Goal: Transaction & Acquisition: Book appointment/travel/reservation

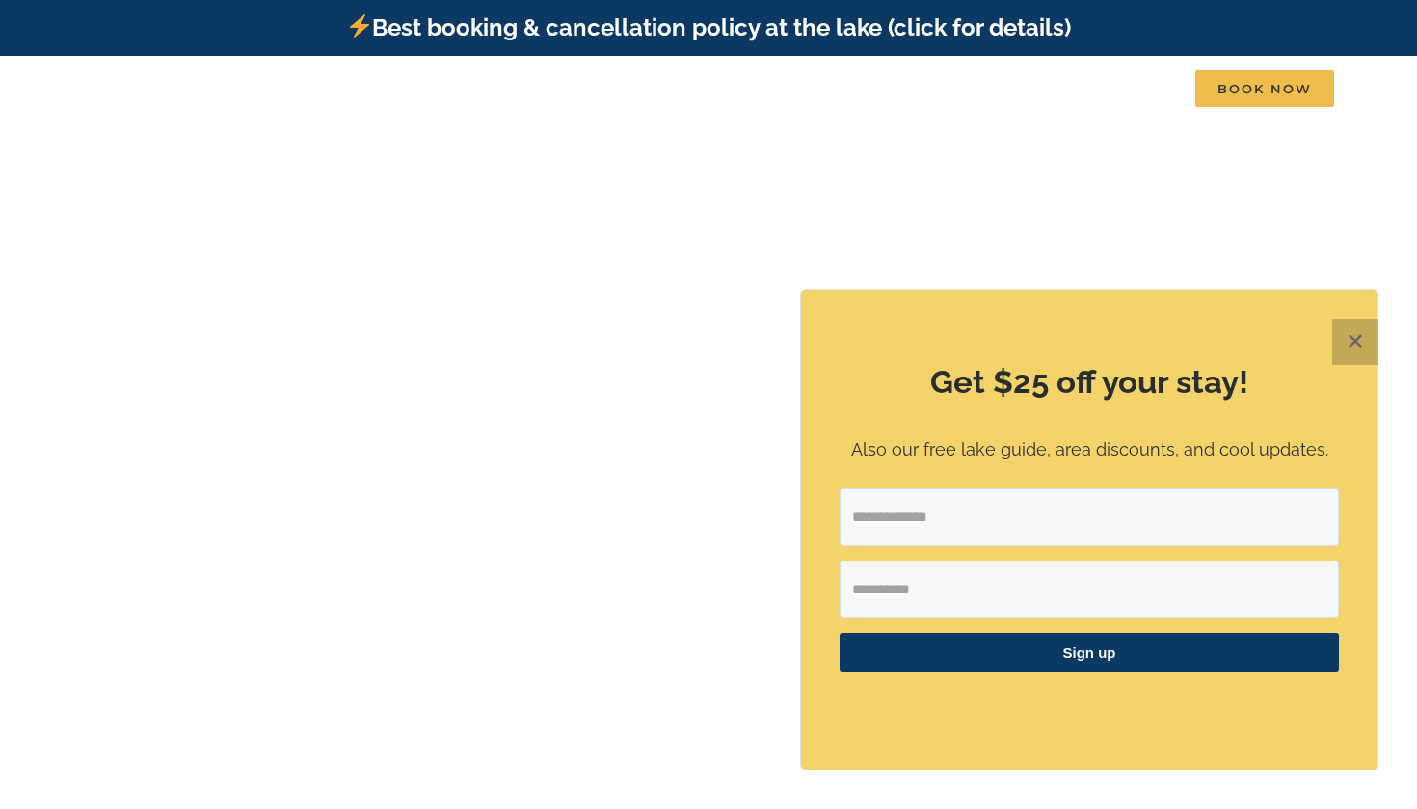
click at [1357, 347] on button "✕" at bounding box center [1355, 342] width 46 height 46
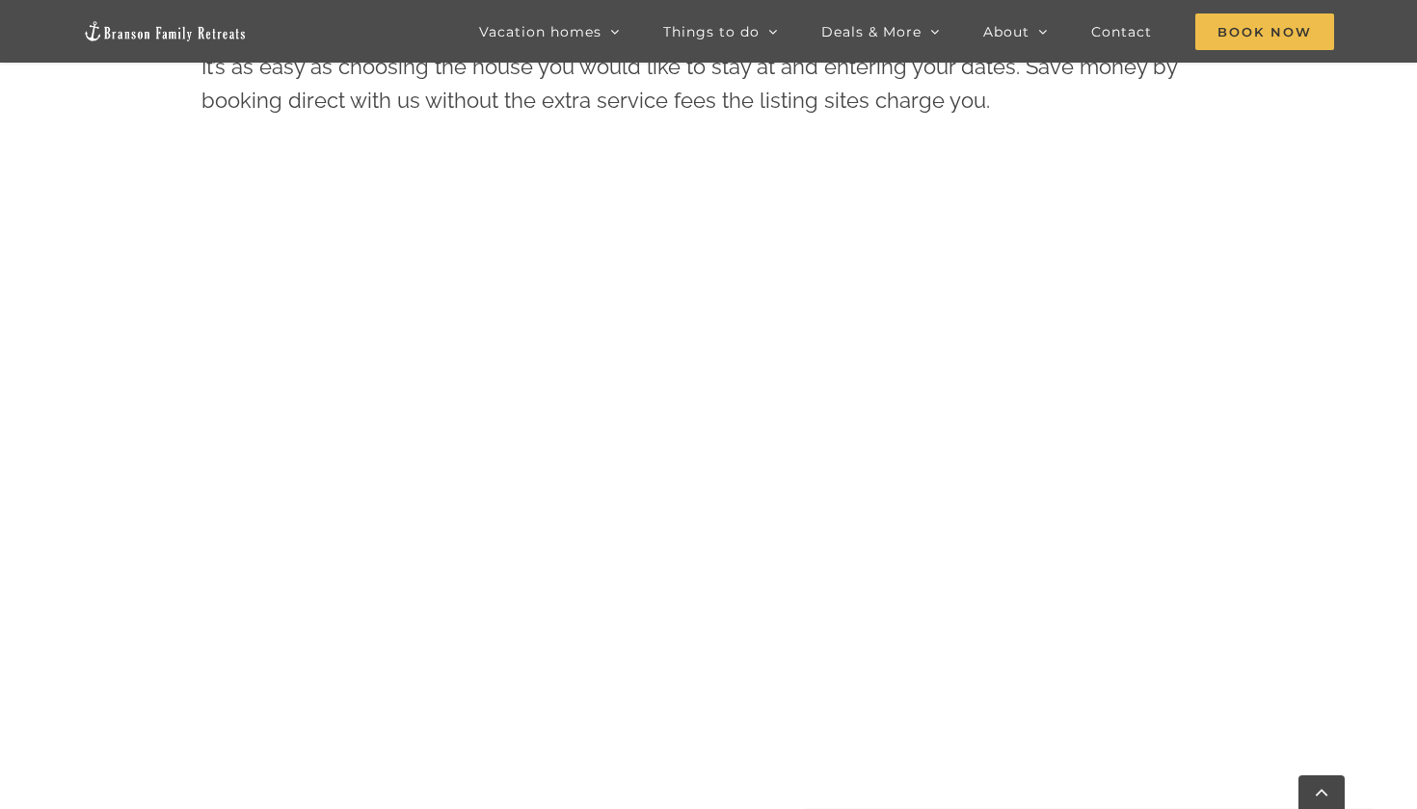
scroll to position [993, 0]
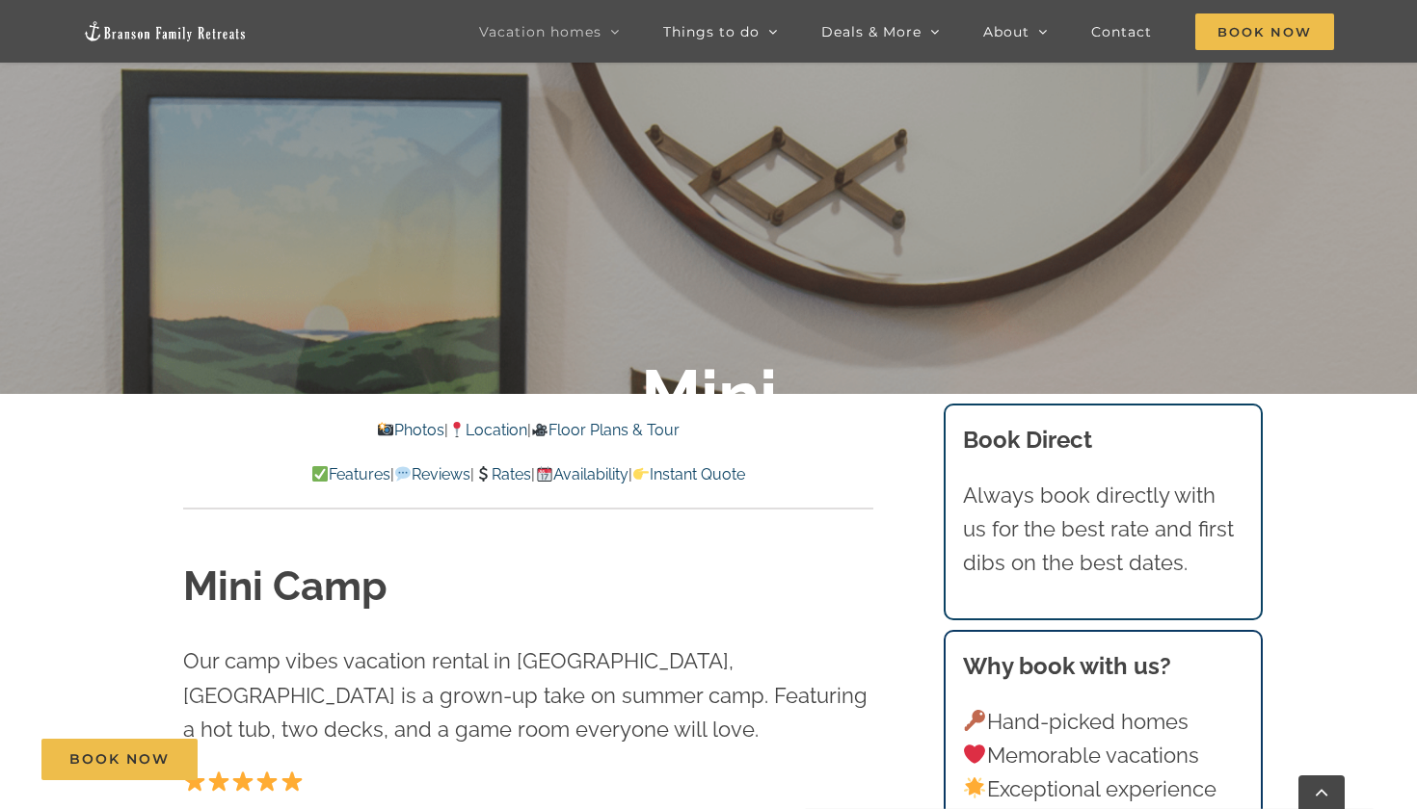
scroll to position [536, 0]
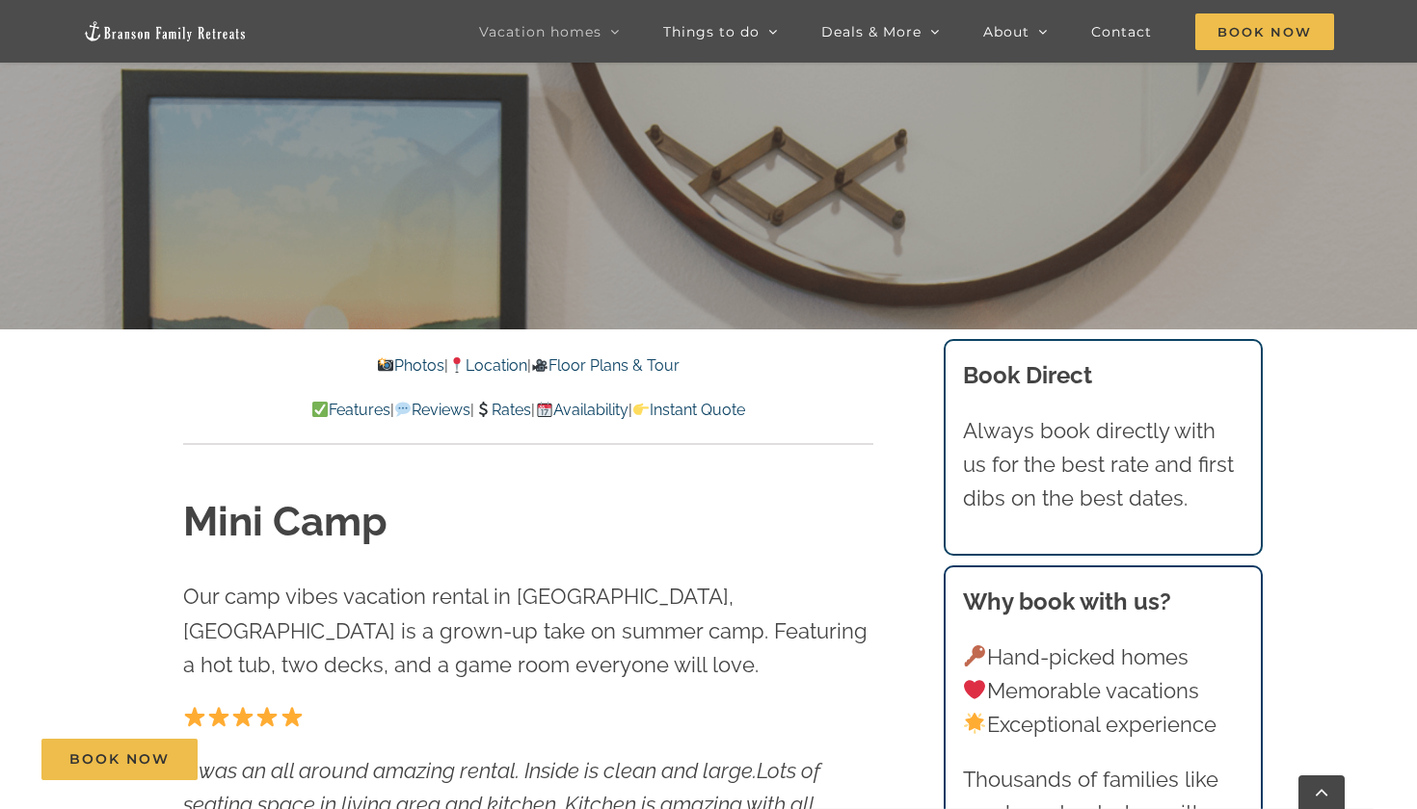
click at [507, 406] on link "Rates" at bounding box center [502, 410] width 57 height 18
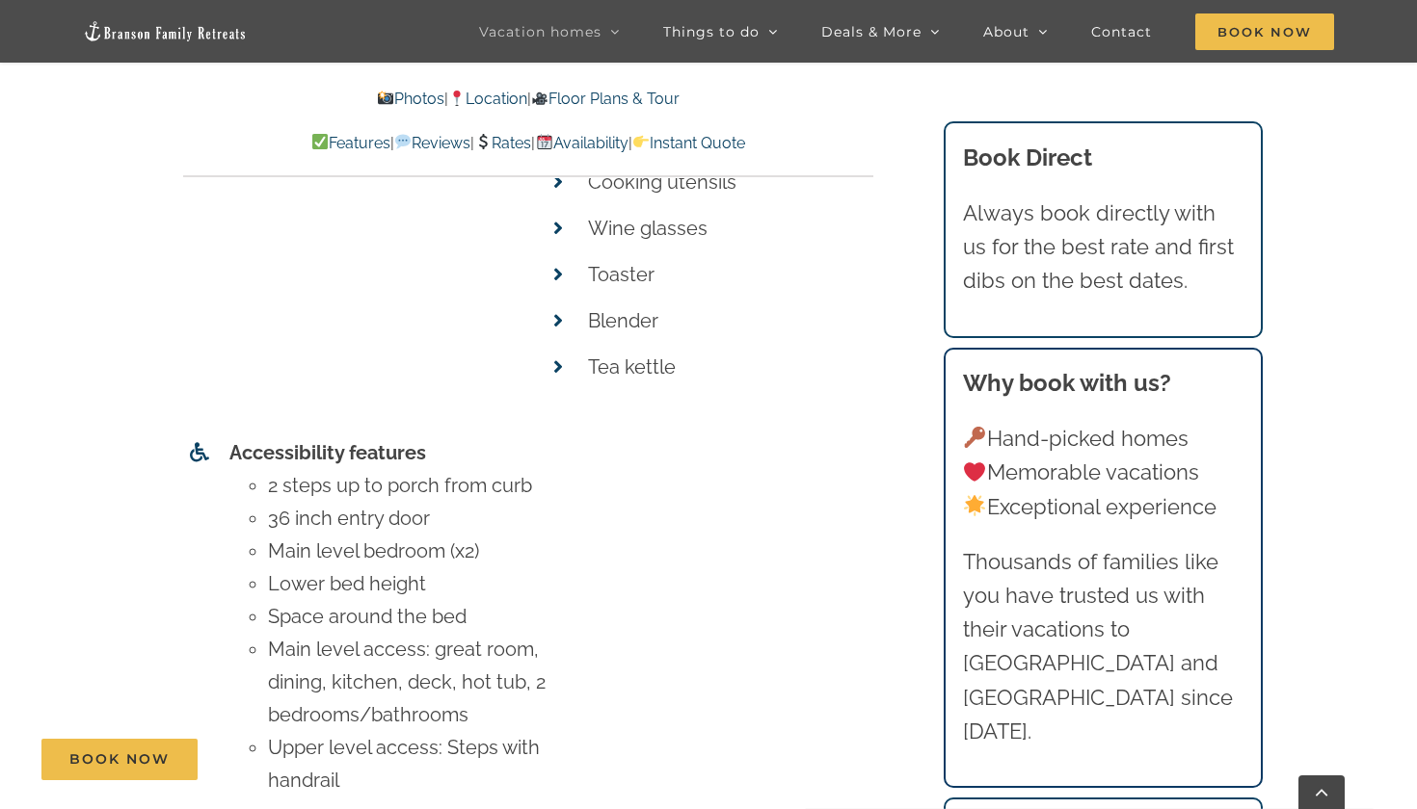
scroll to position [8665, 0]
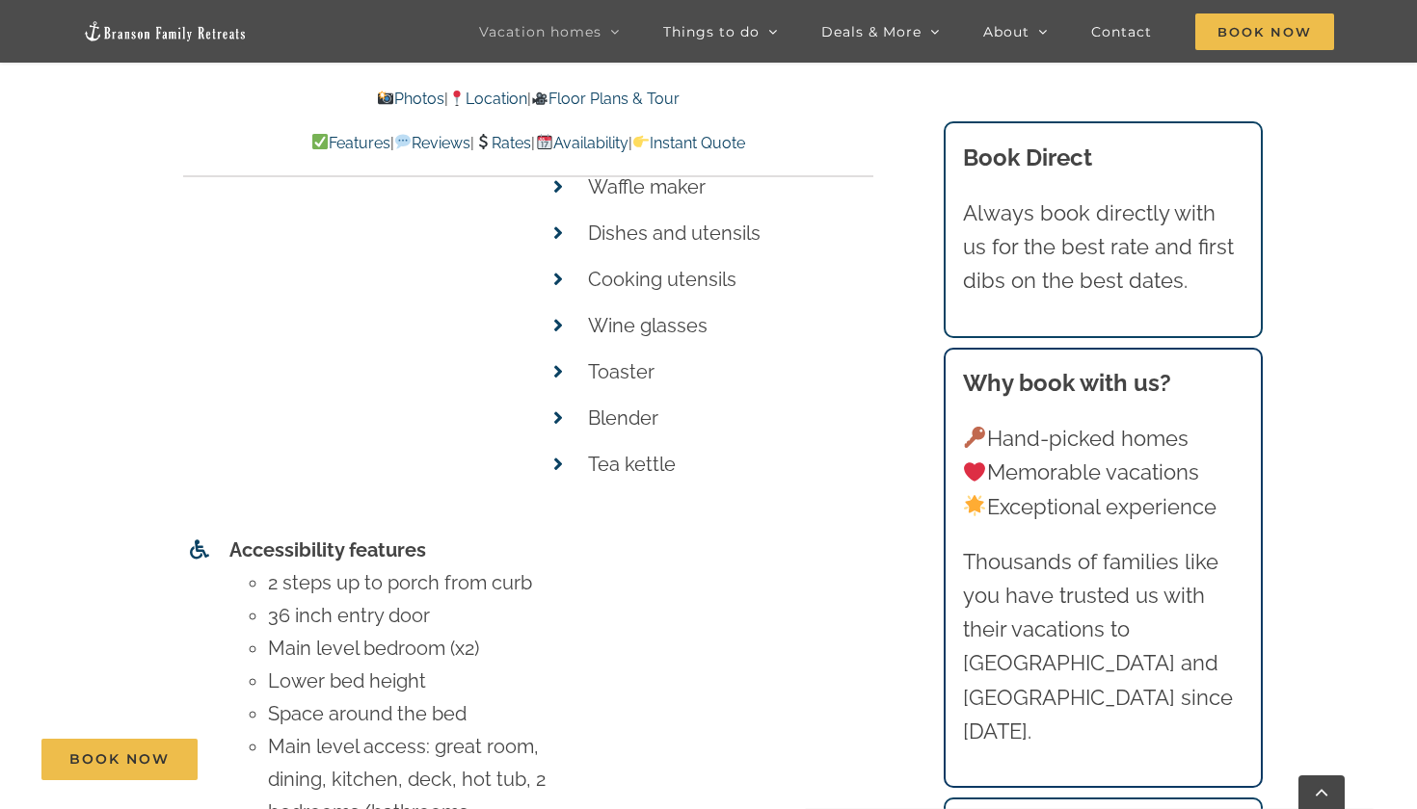
scroll to position [536, 0]
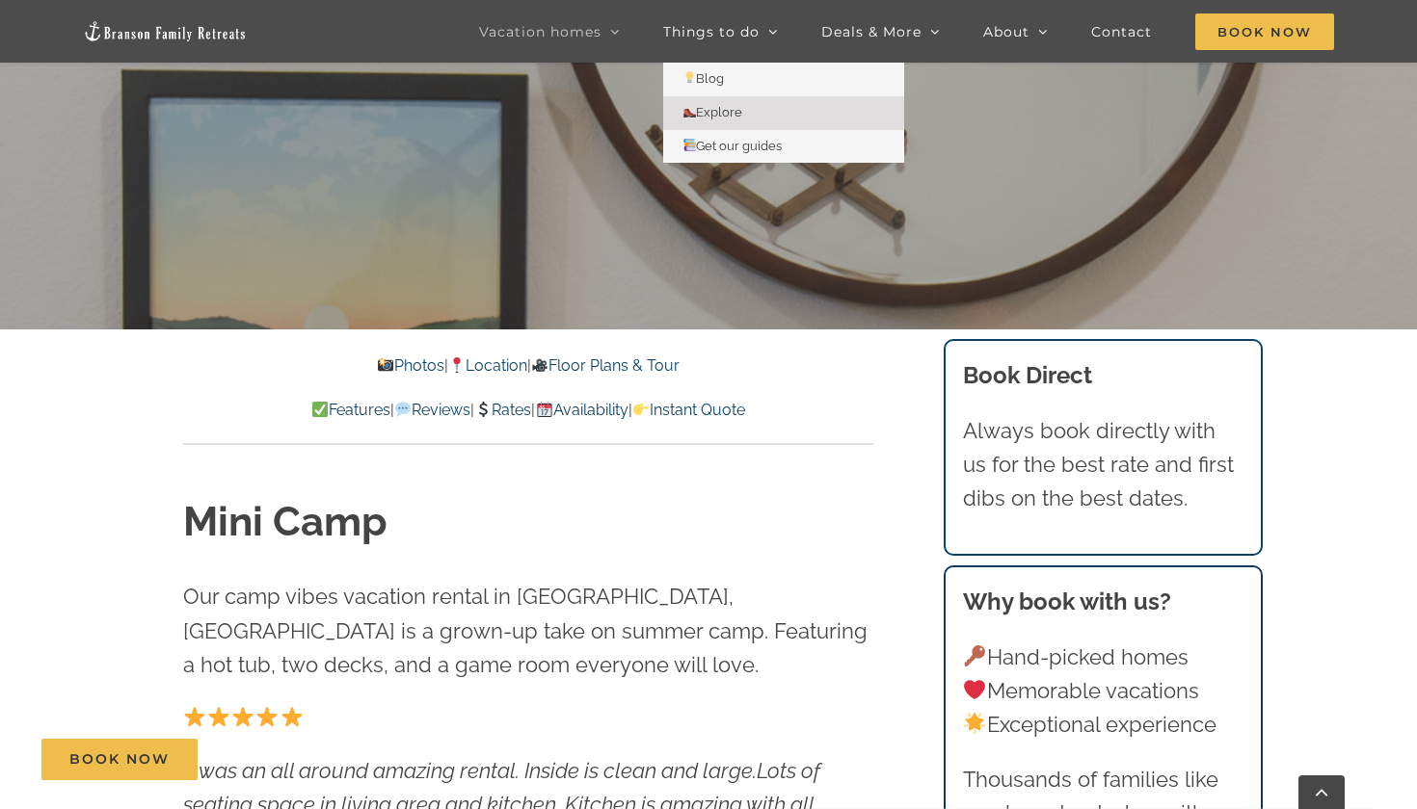
click at [743, 103] on link "Explore" at bounding box center [783, 113] width 241 height 34
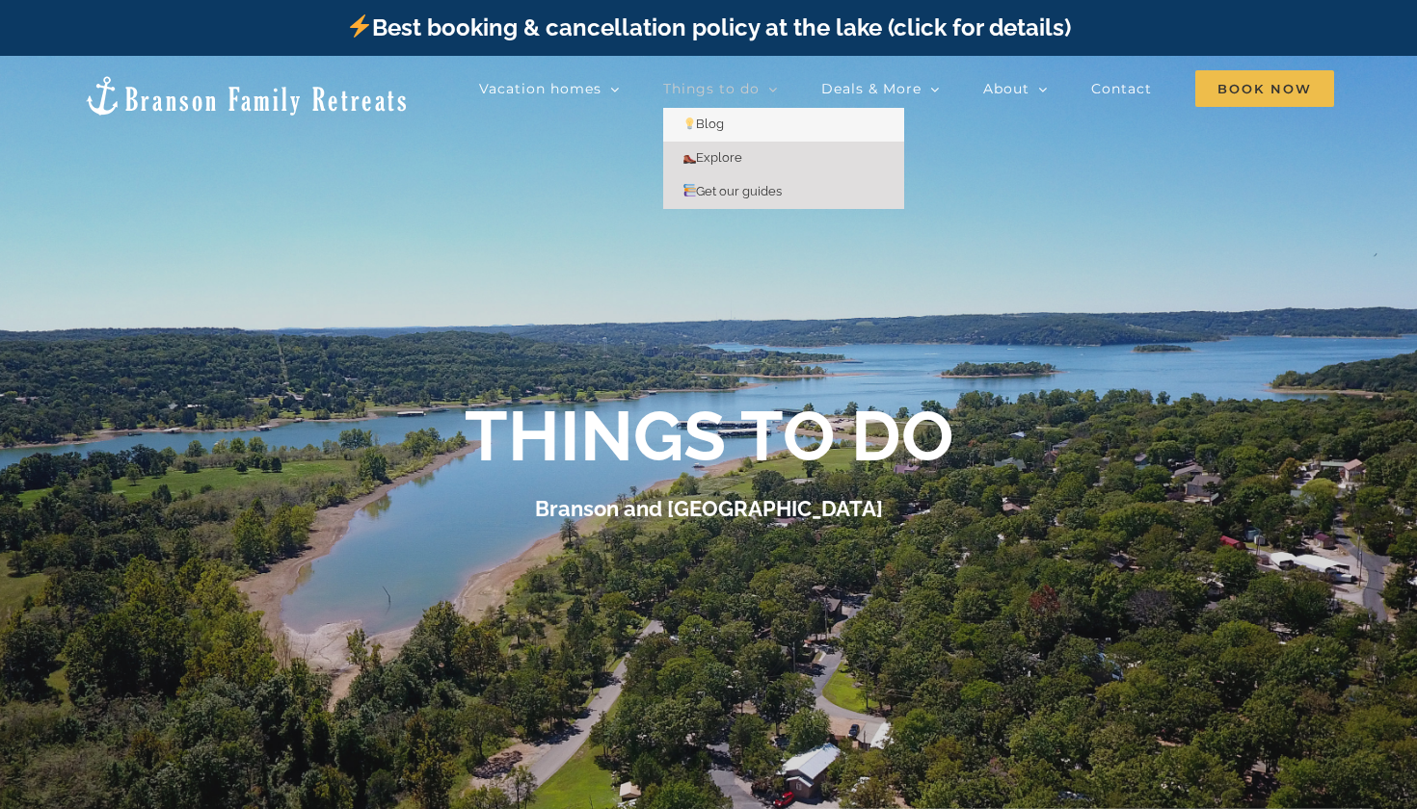
click at [731, 190] on span "Get our guides" at bounding box center [732, 191] width 100 height 14
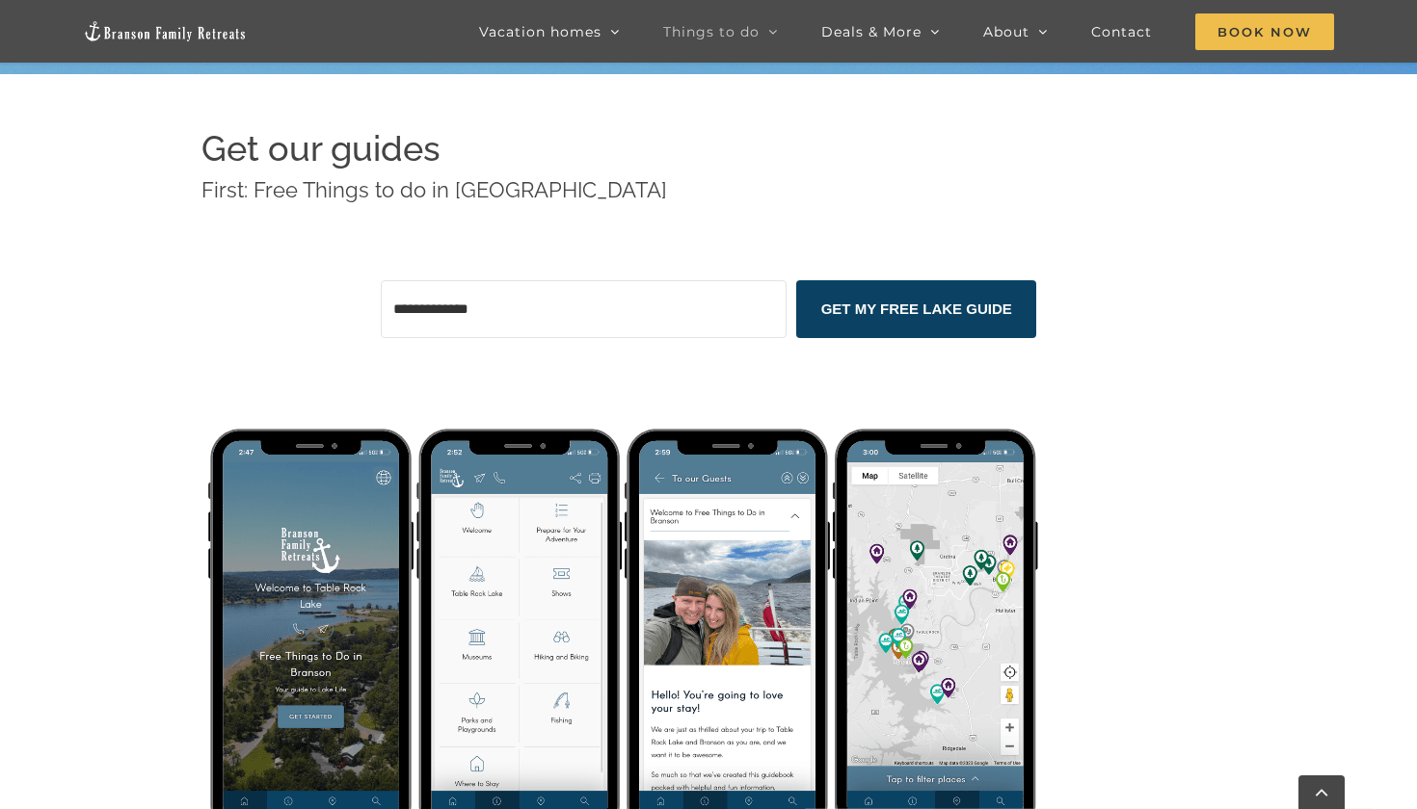
scroll to position [777, 0]
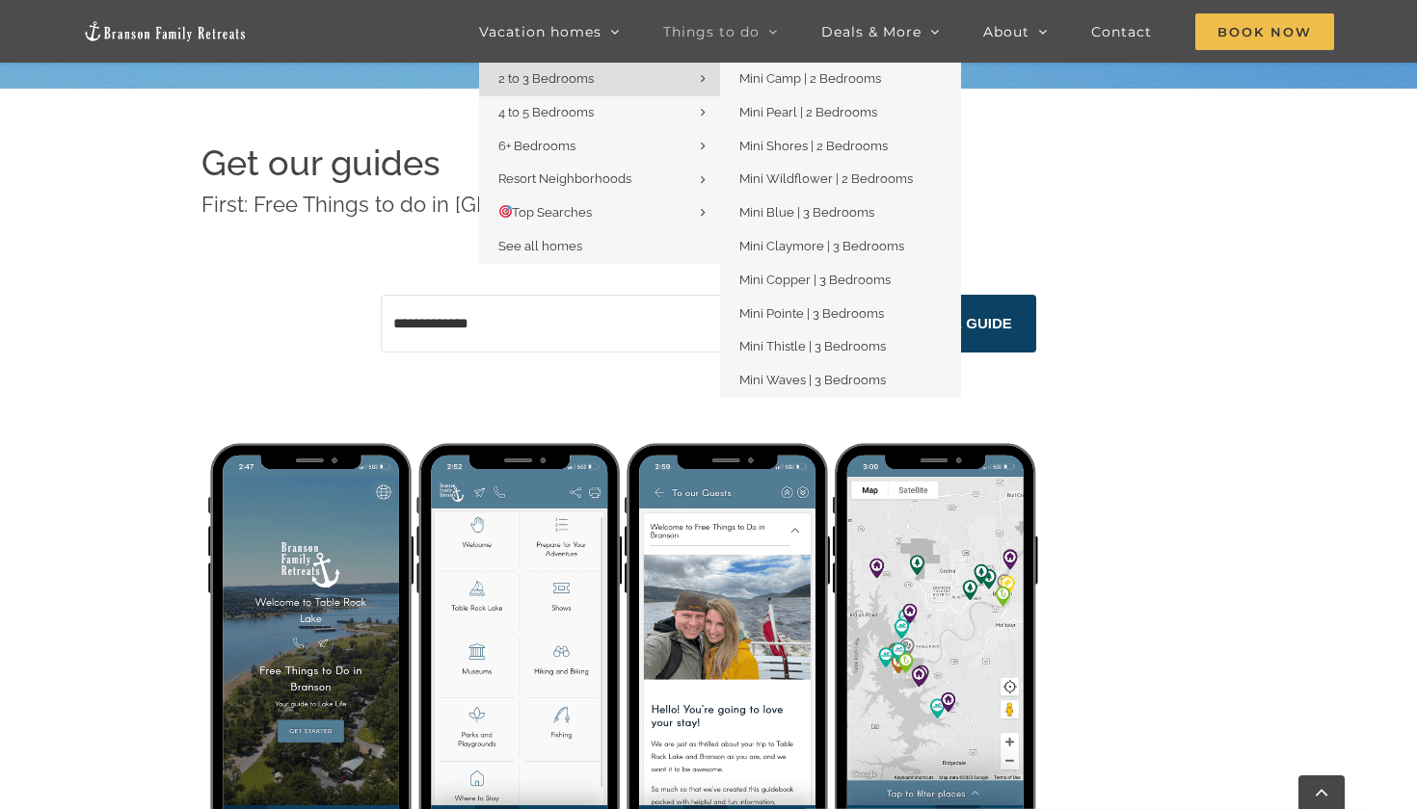
click at [557, 76] on span "2 to 3 Bedrooms" at bounding box center [545, 78] width 95 height 14
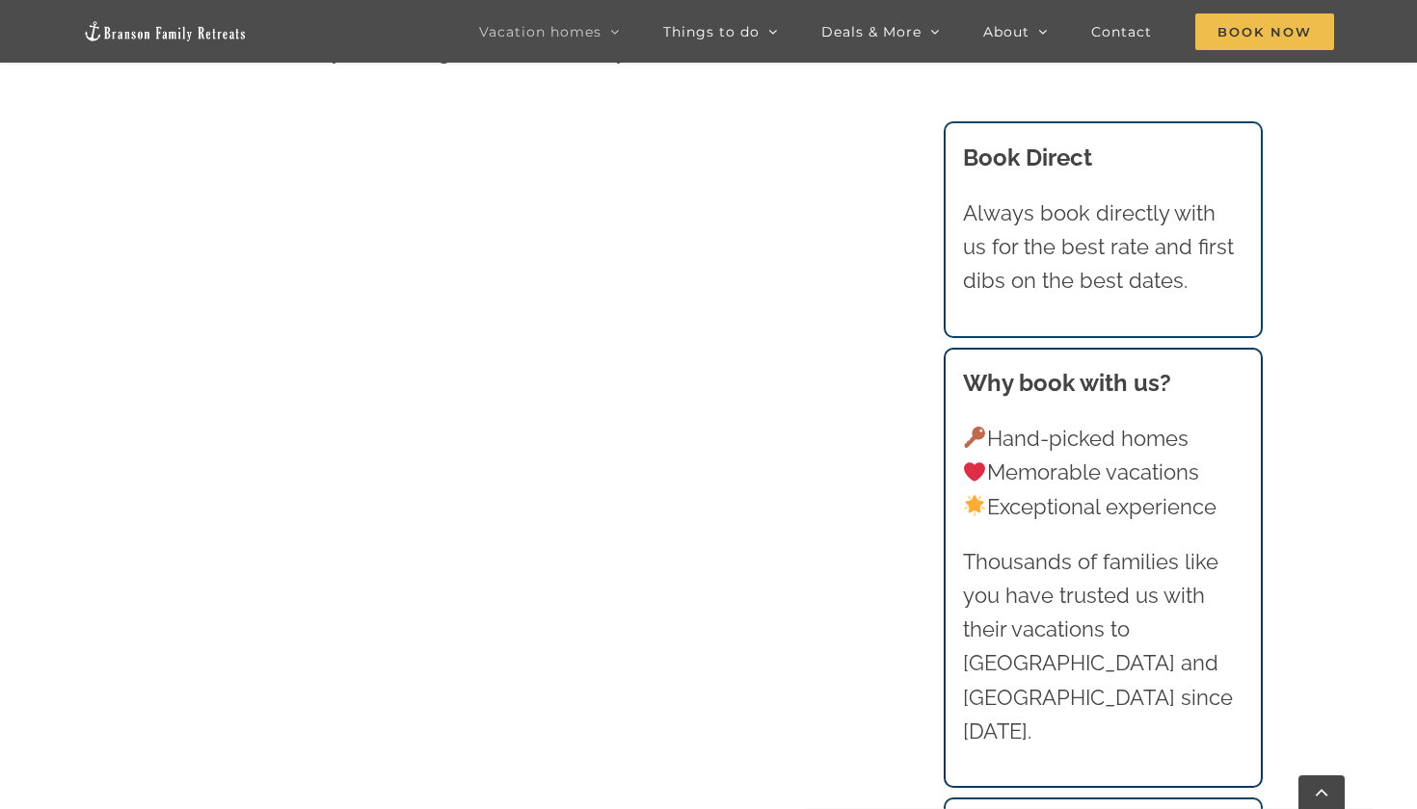
scroll to position [1173, 0]
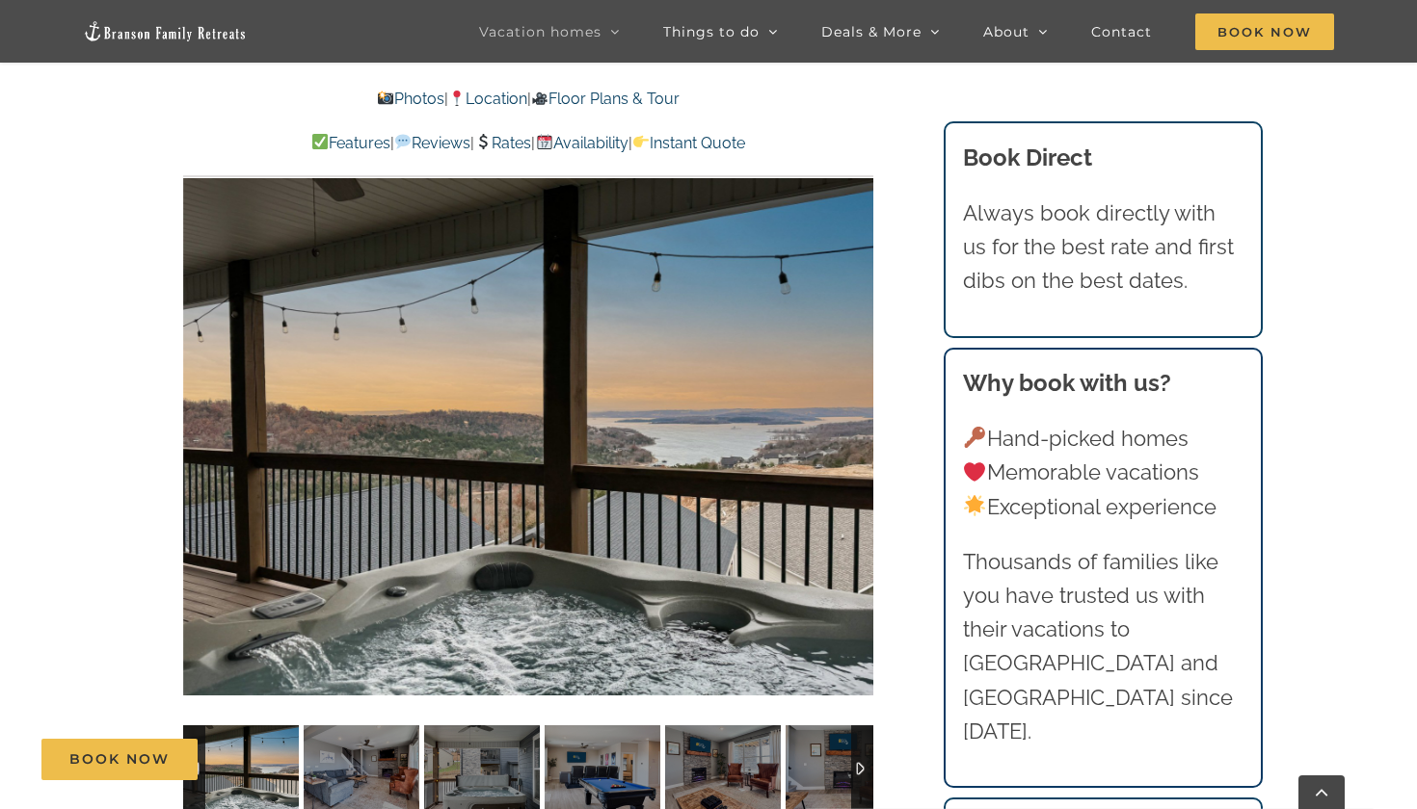
scroll to position [1306, 0]
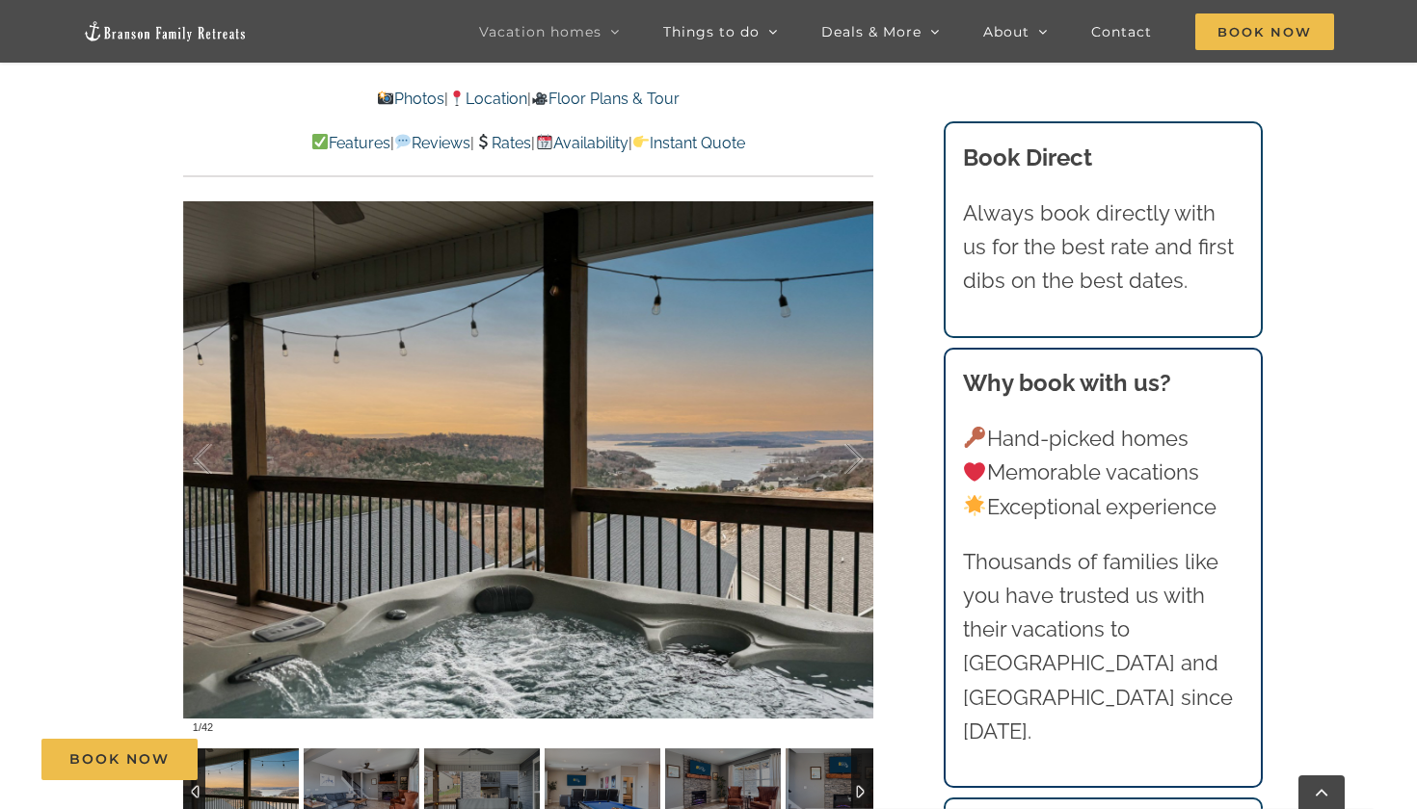
click at [515, 147] on link "Rates" at bounding box center [502, 143] width 57 height 18
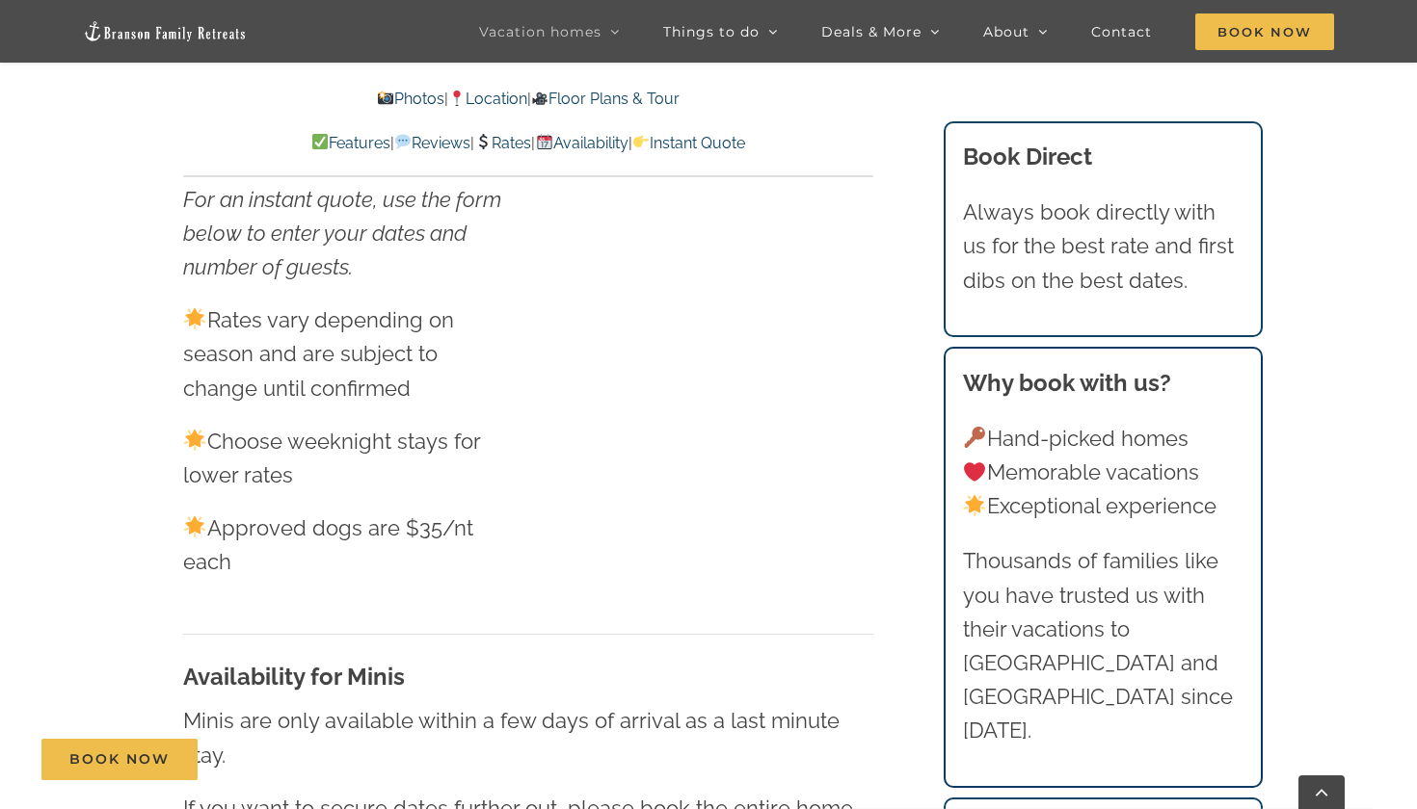
scroll to position [1306, 0]
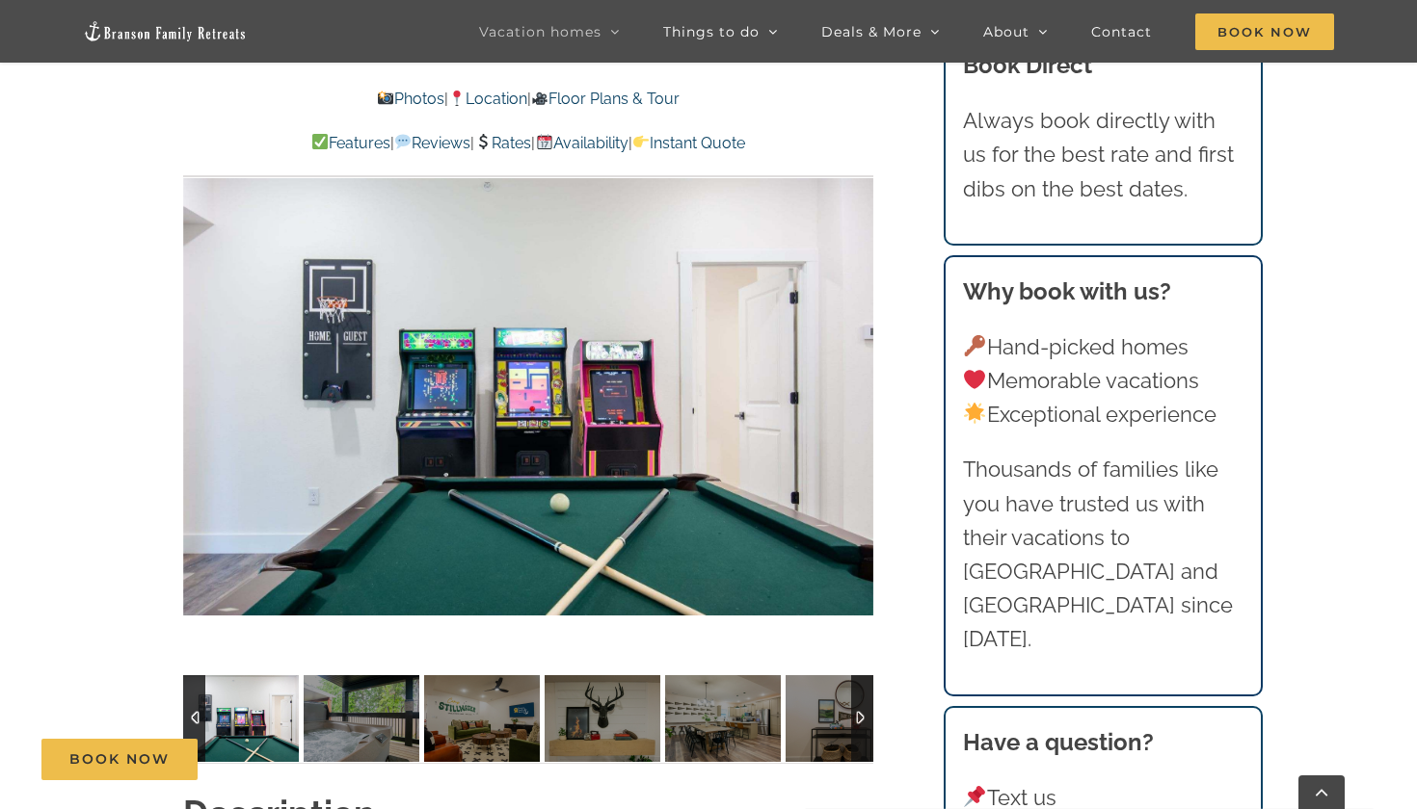
scroll to position [1546, 0]
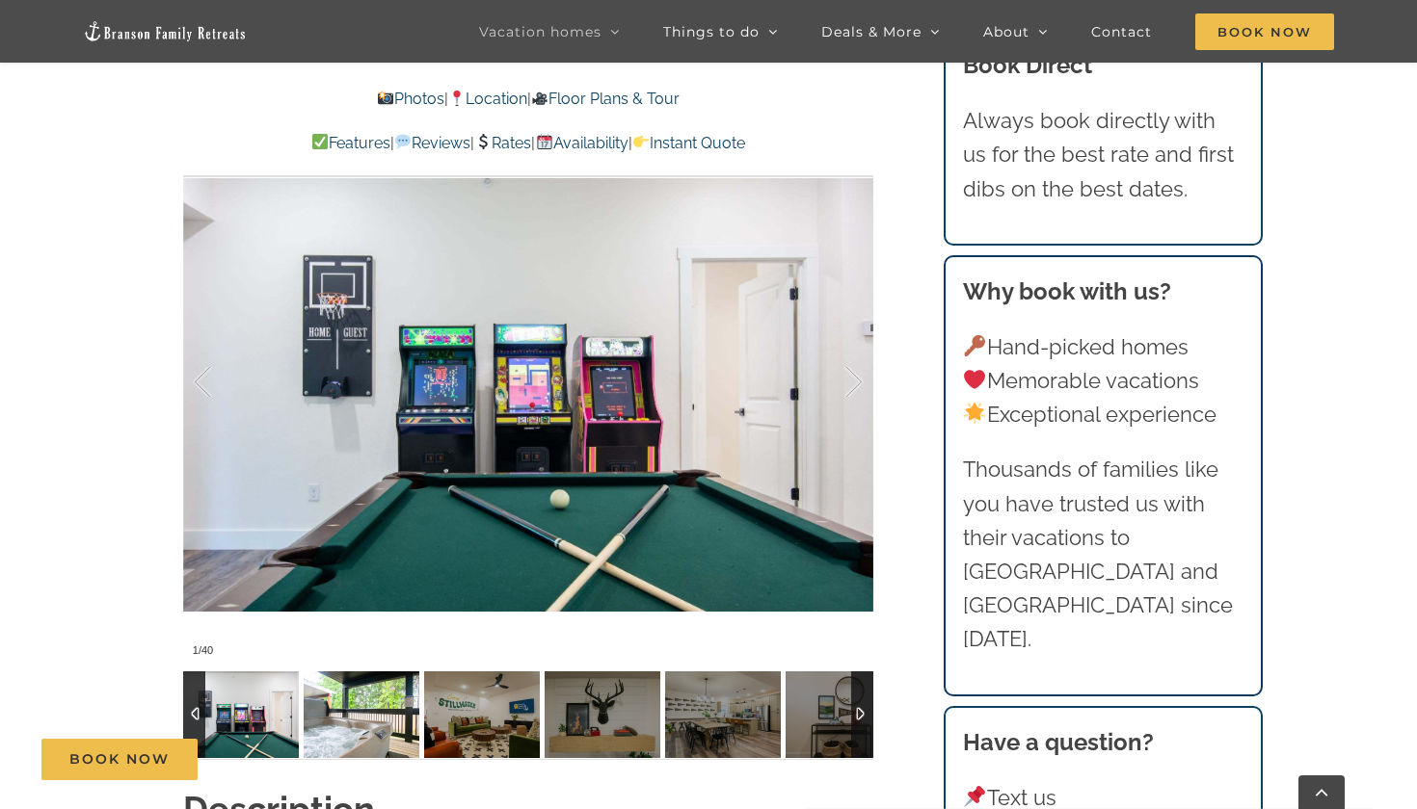
click at [394, 704] on img at bounding box center [362, 715] width 116 height 87
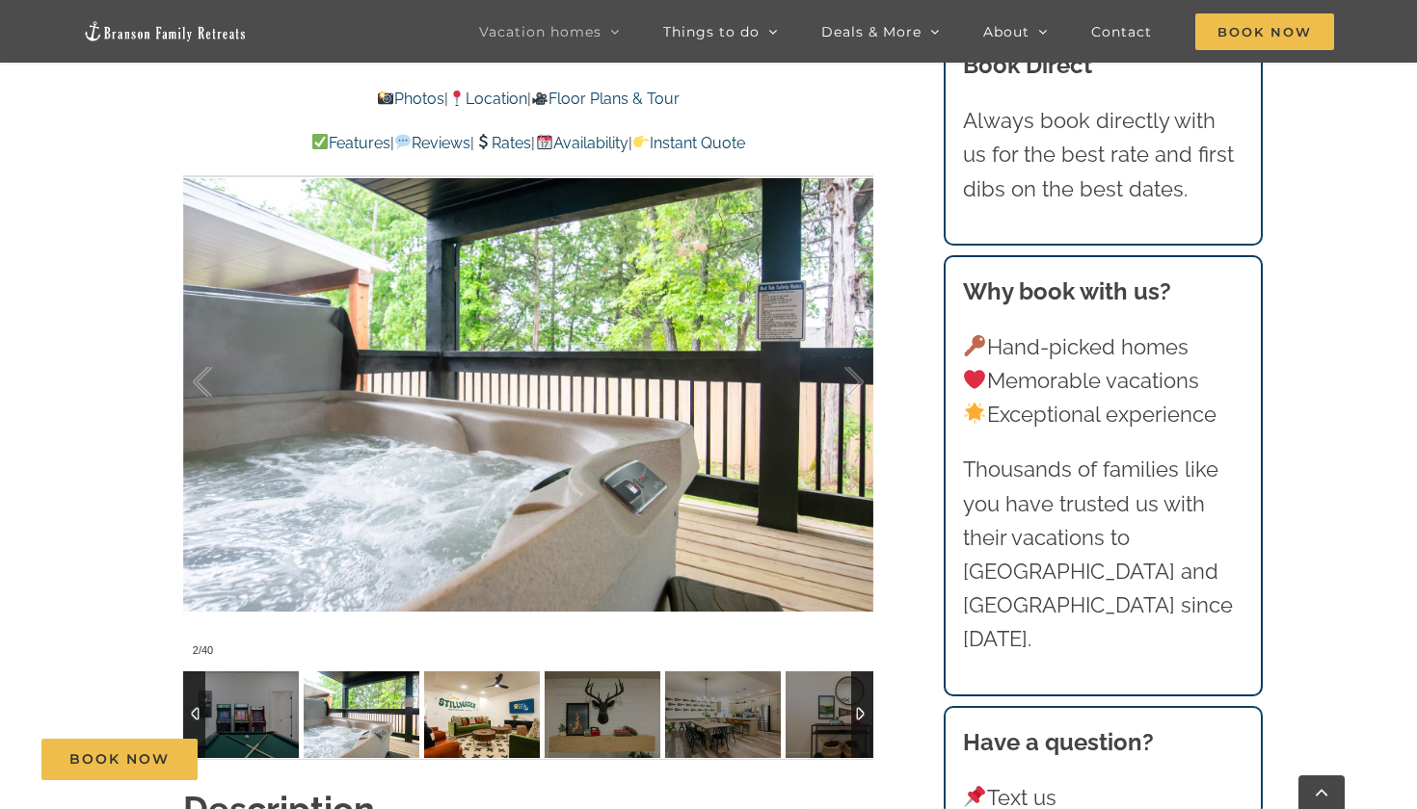
click at [487, 696] on img at bounding box center [482, 715] width 116 height 87
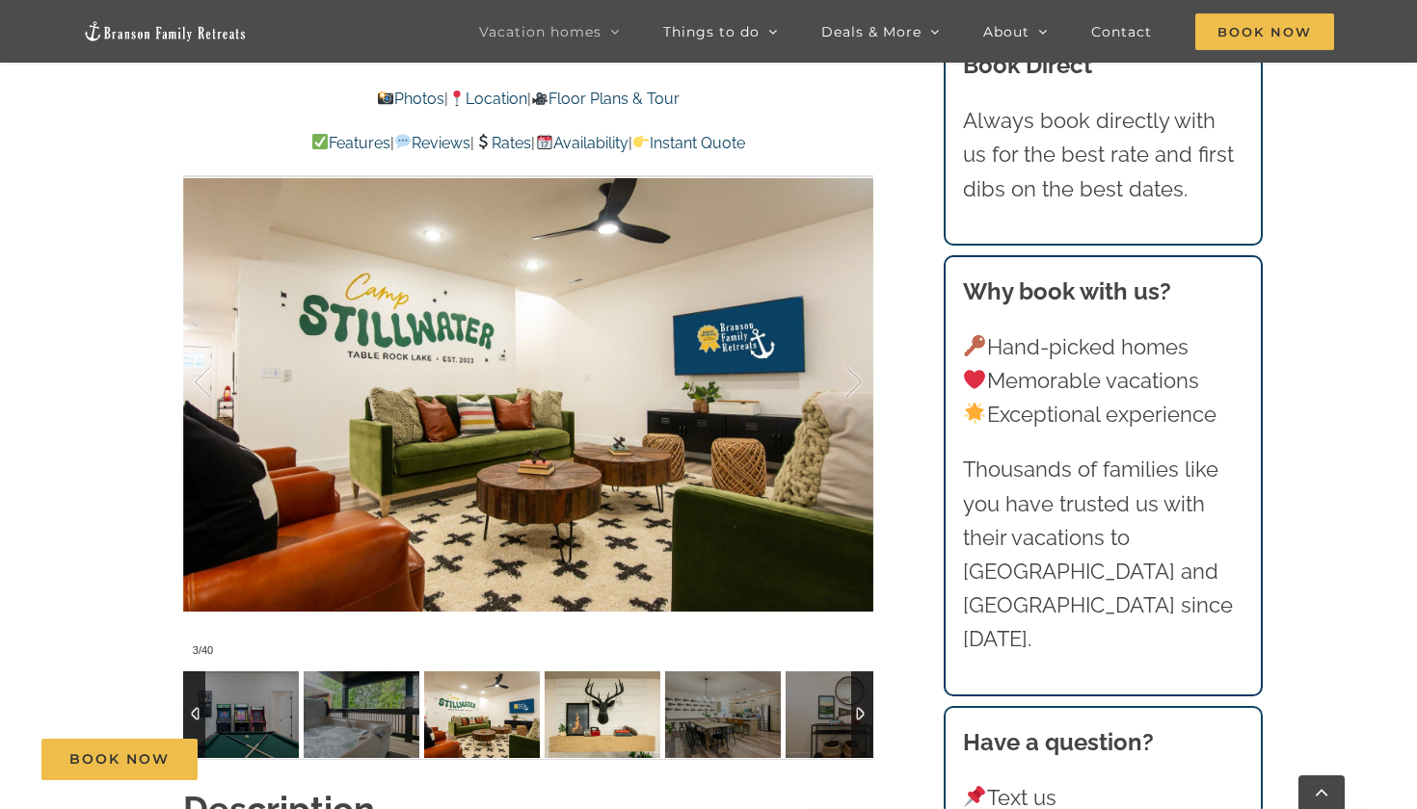
click at [615, 696] on img at bounding box center [602, 715] width 116 height 87
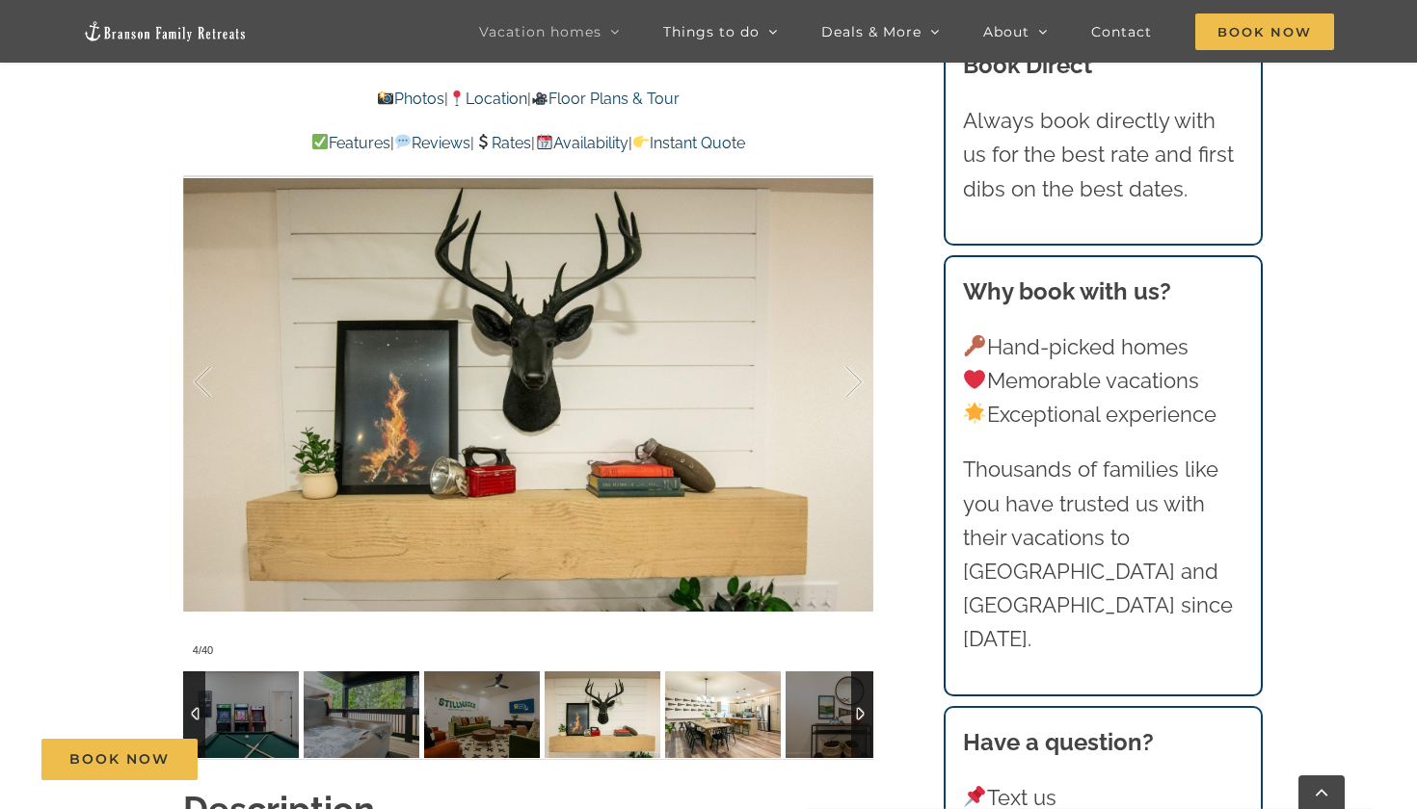
click at [716, 697] on img at bounding box center [723, 715] width 116 height 87
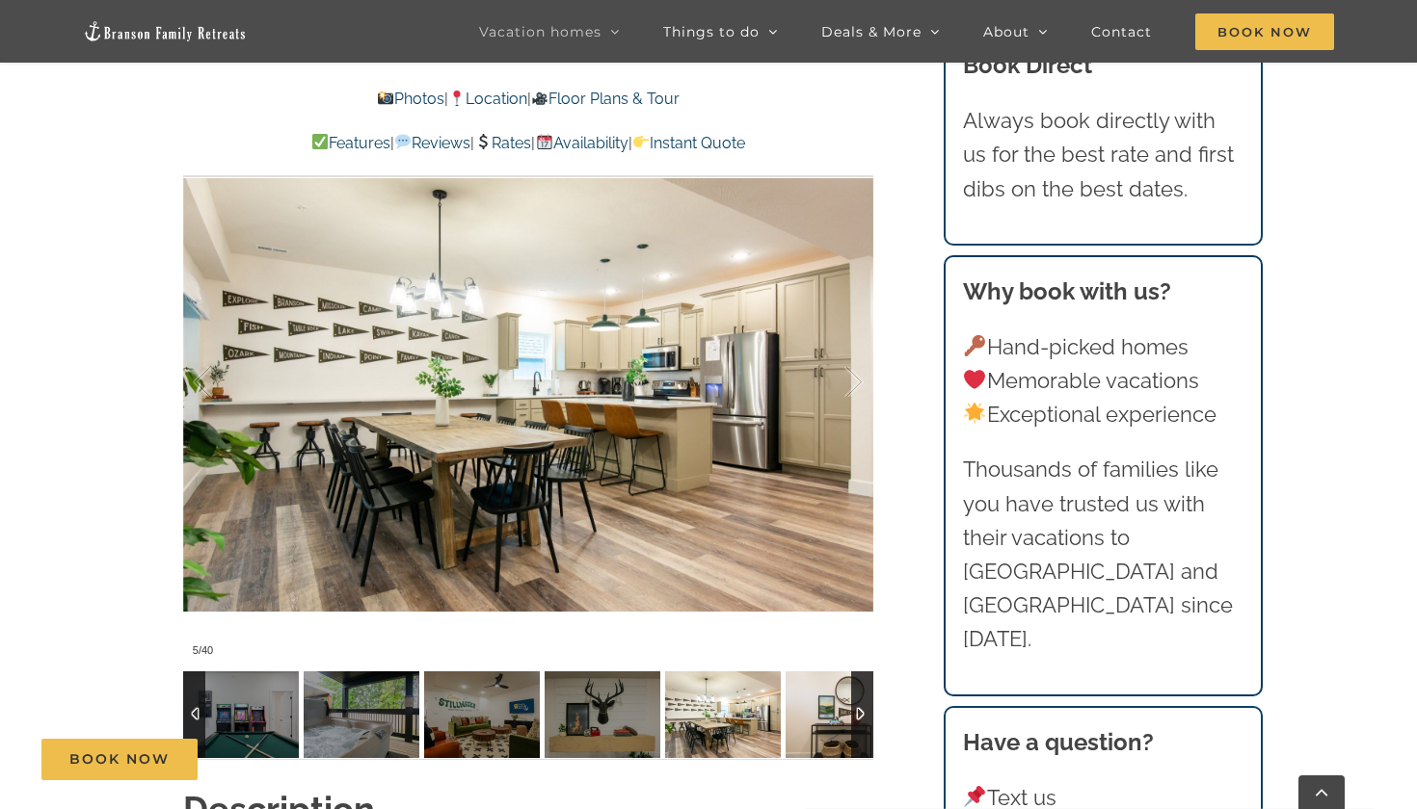
click at [804, 695] on img at bounding box center [843, 715] width 116 height 87
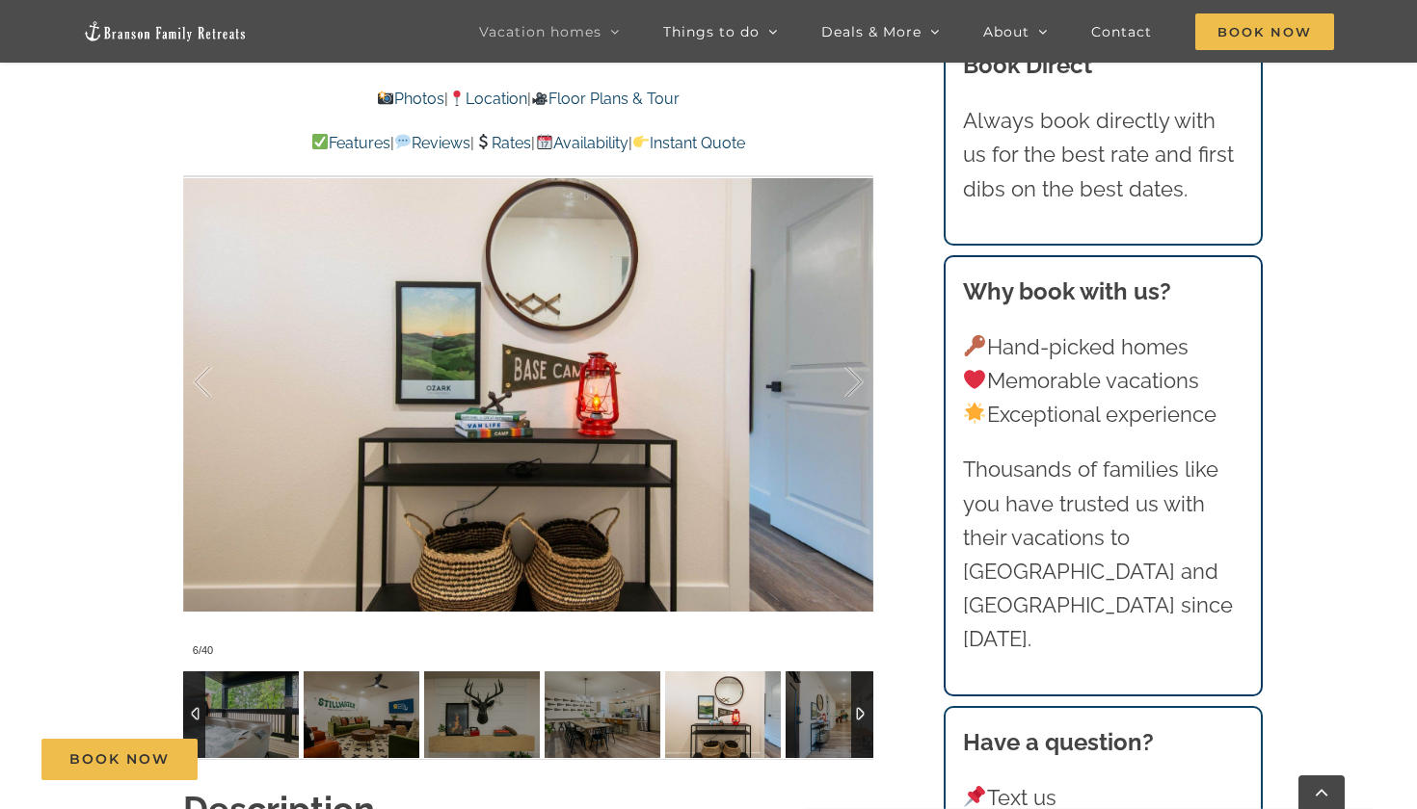
click at [855, 703] on div at bounding box center [862, 715] width 22 height 87
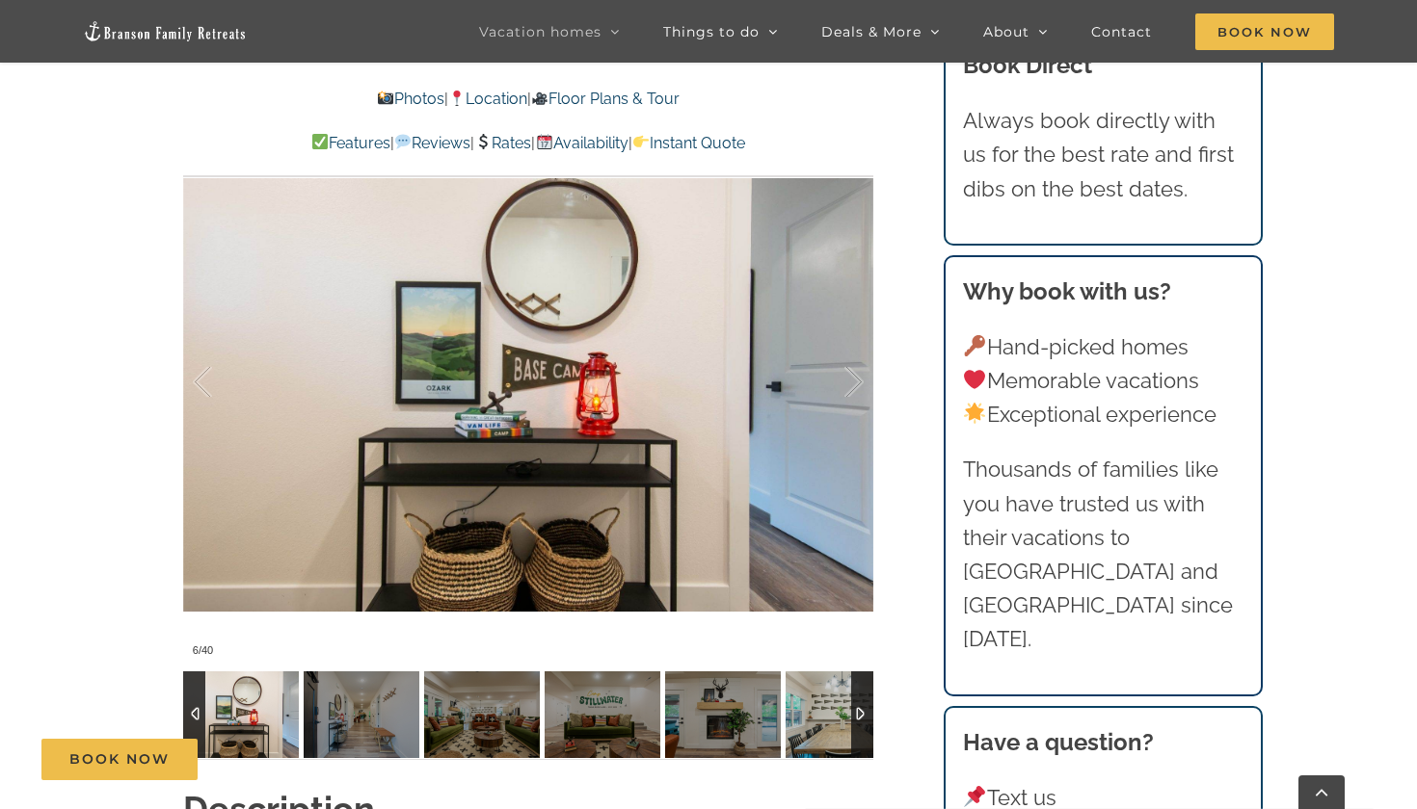
click at [833, 719] on img at bounding box center [843, 715] width 116 height 87
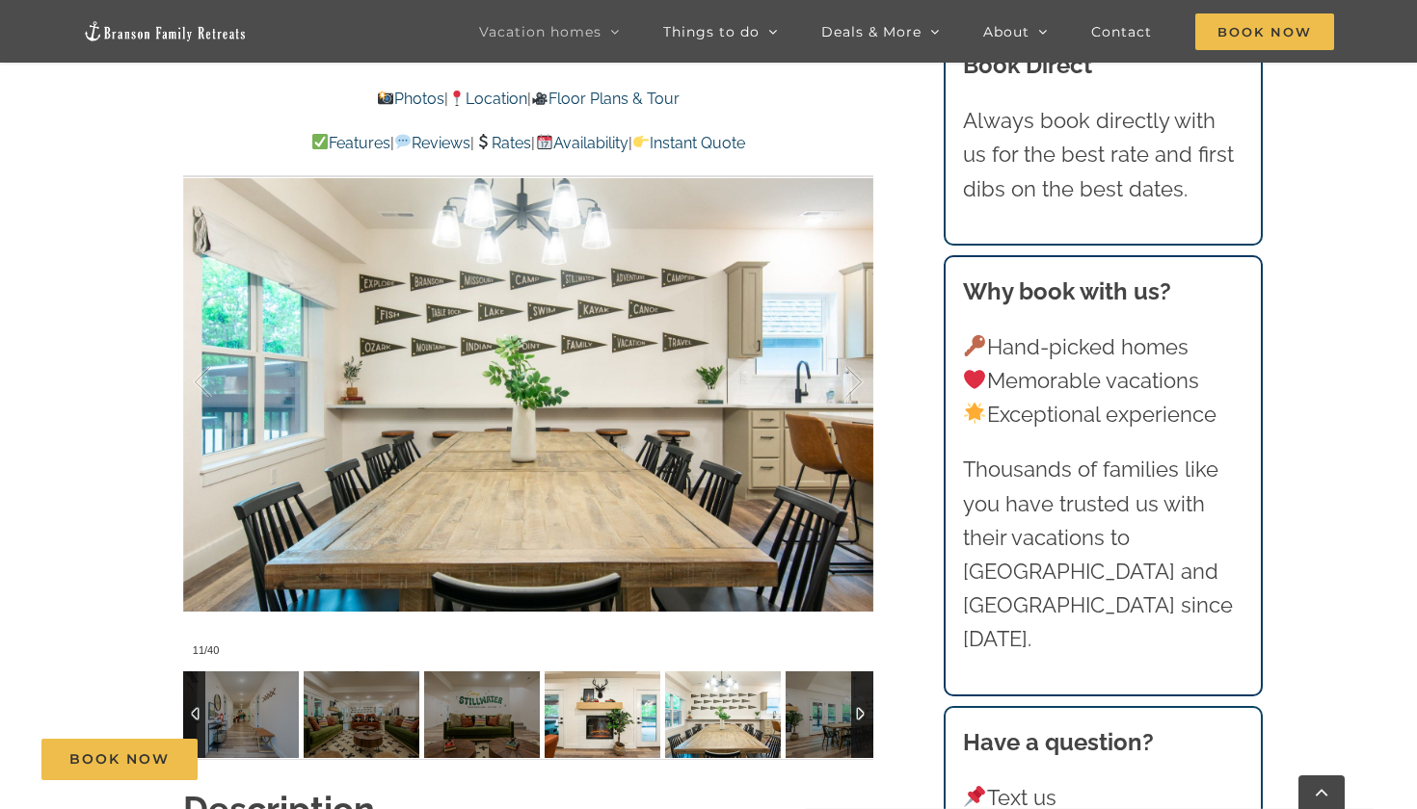
click at [613, 710] on img at bounding box center [602, 715] width 116 height 87
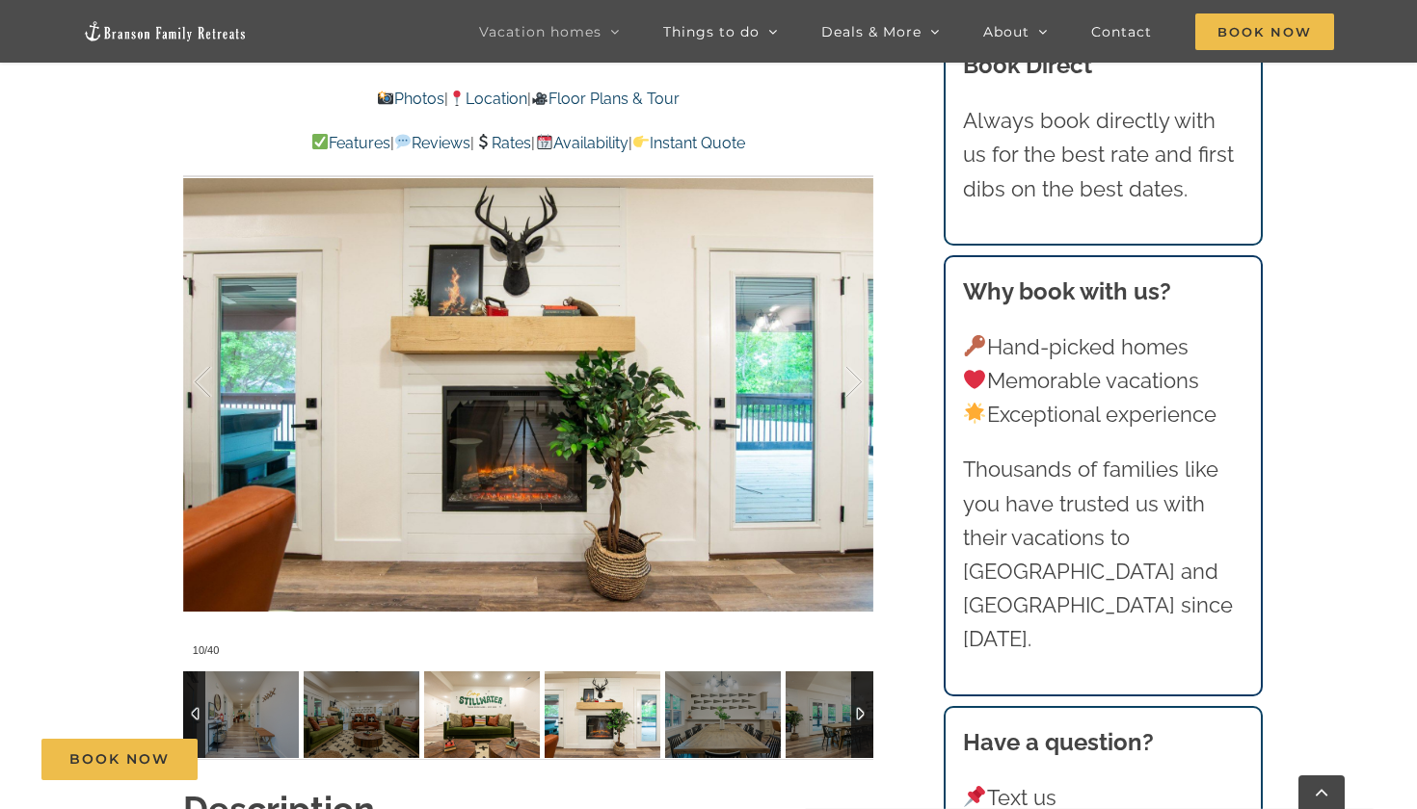
click at [520, 713] on img at bounding box center [482, 715] width 116 height 87
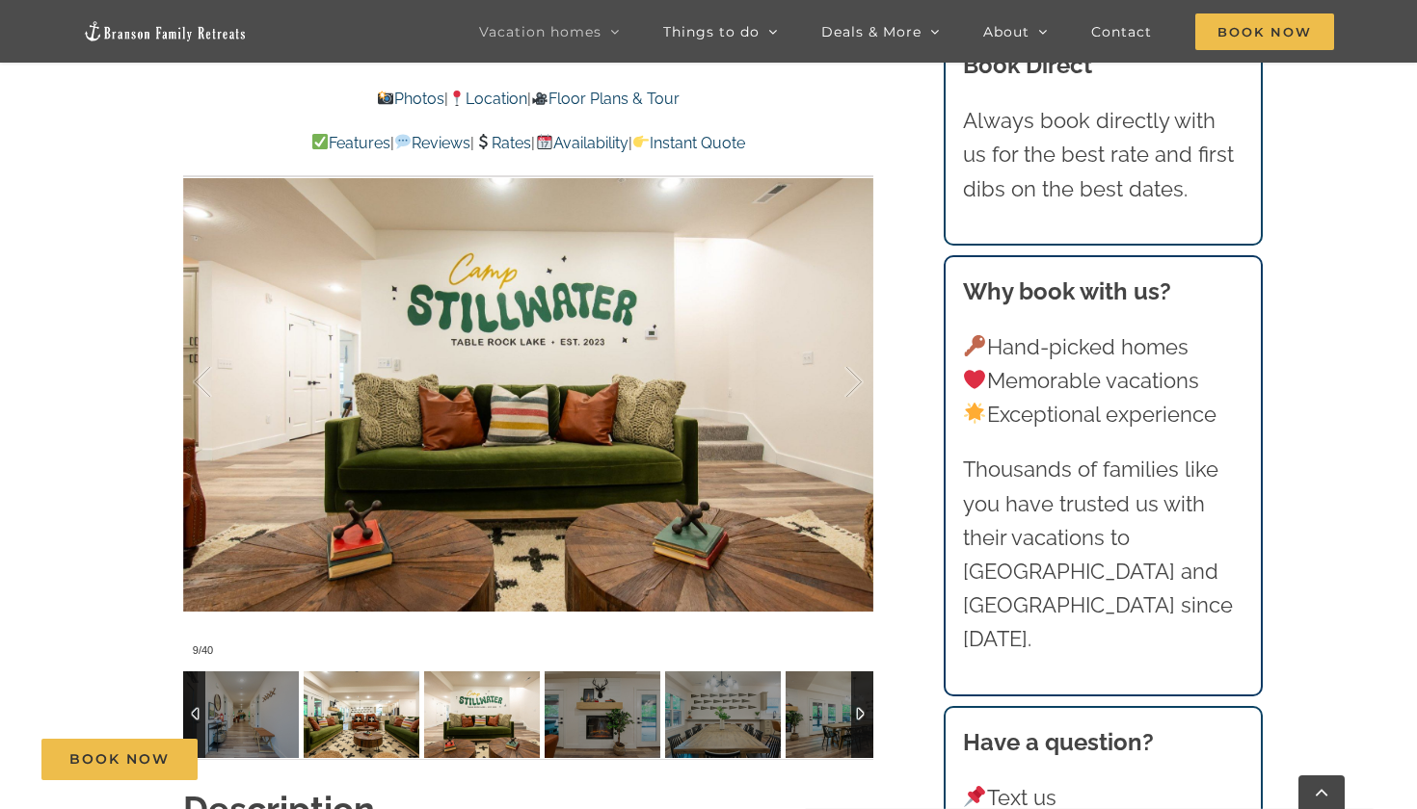
click at [402, 718] on img at bounding box center [362, 715] width 116 height 87
